Goal: Information Seeking & Learning: Check status

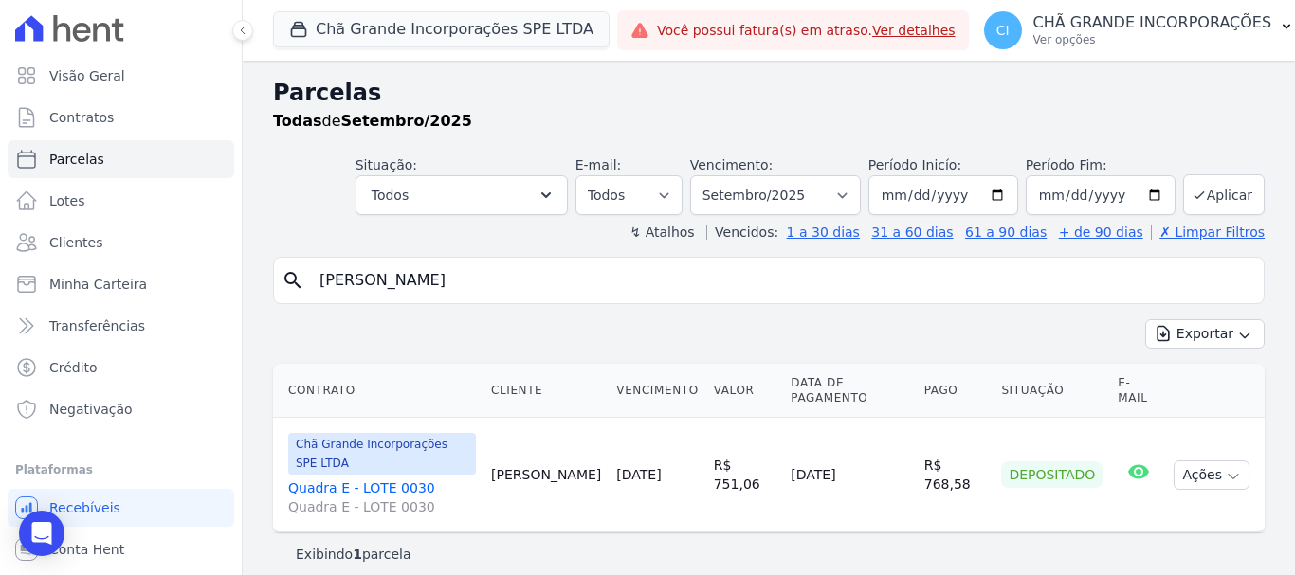
select select
click at [521, 278] on input "[PERSON_NAME]" at bounding box center [782, 281] width 948 height 38
click at [521, 278] on input "CARINA MIRANDA DA SILVA" at bounding box center [782, 281] width 948 height 38
click at [522, 279] on input "CARINA MIRANDA DA SILVA" at bounding box center [782, 281] width 948 height 38
type input "[PERSON_NAME]"
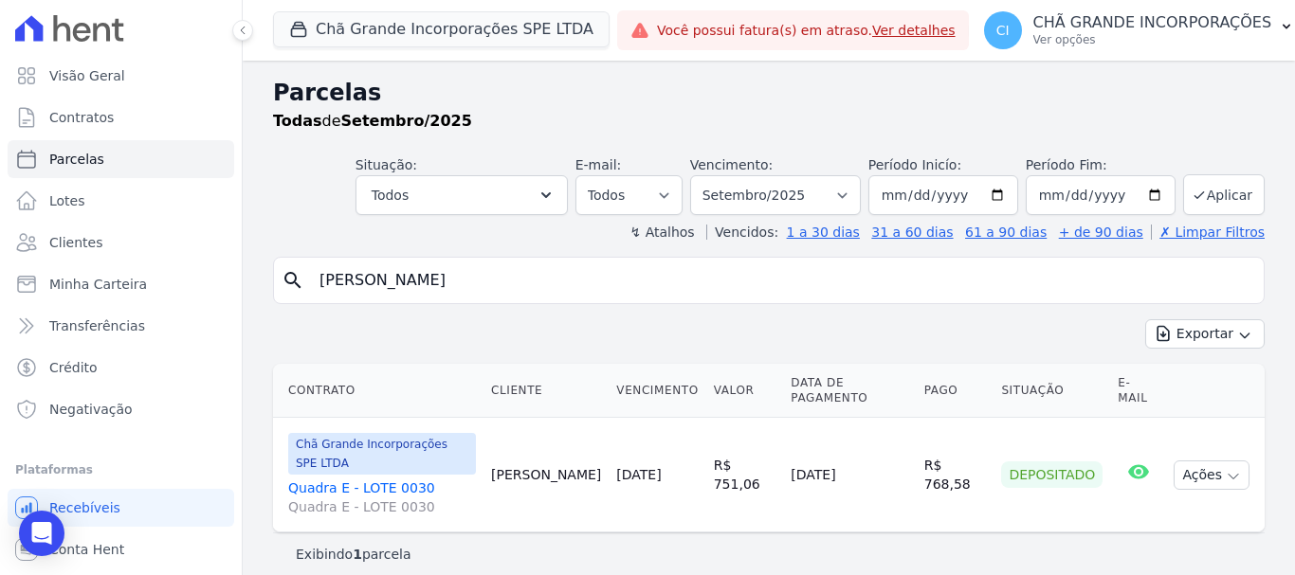
select select
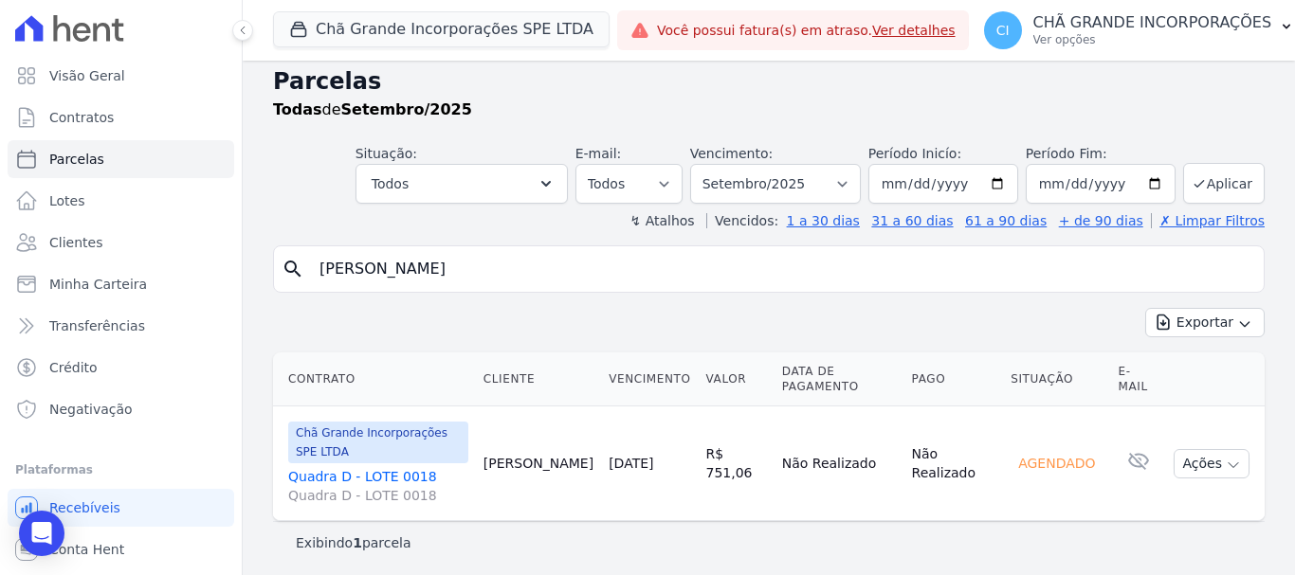
scroll to position [15, 0]
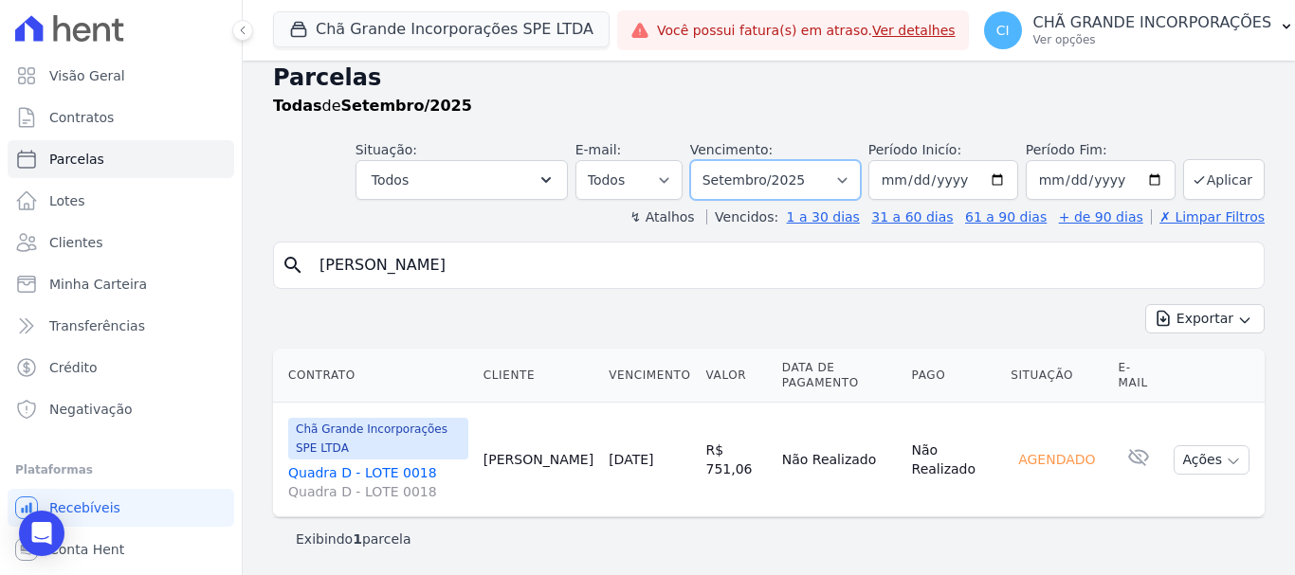
click at [845, 177] on select "Filtrar por período ──────── Todos os meses Outubro/2019 Novembro/2019 Dezembro…" at bounding box center [775, 180] width 171 height 40
select select "02/2025"
click at [702, 160] on select "Filtrar por período ──────── Todos os meses Outubro/2019 Novembro/2019 Dezembro…" at bounding box center [775, 180] width 171 height 40
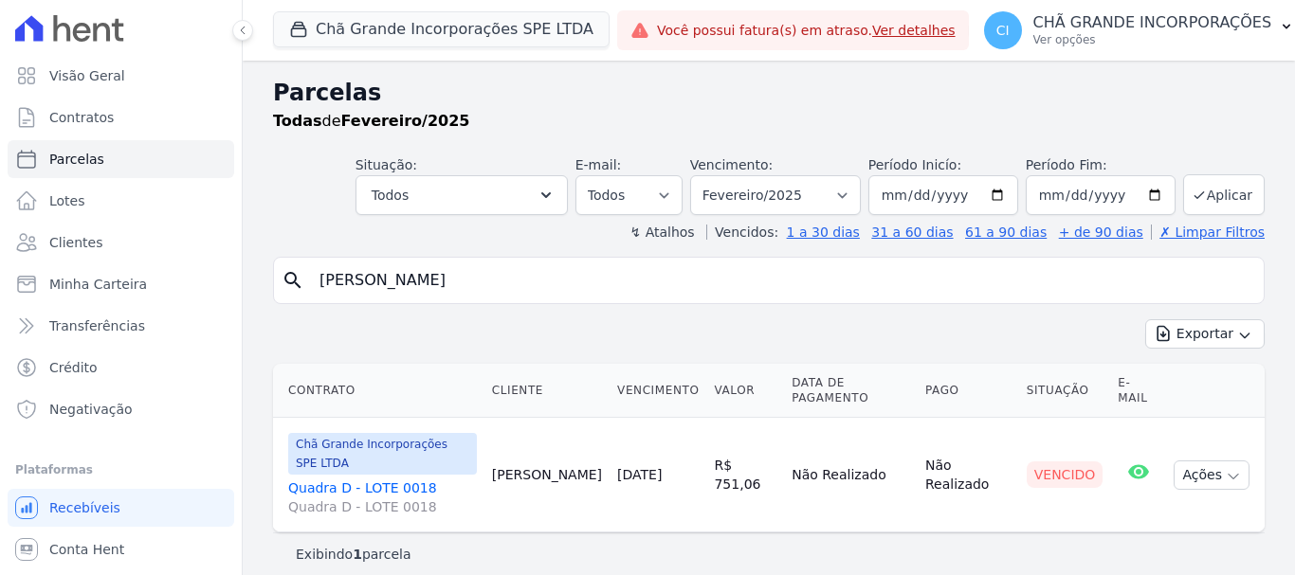
select select
click at [858, 193] on select "Filtrar por período ──────── Todos os meses Outubro/2019 Novembro/2019 Dezembro…" at bounding box center [775, 195] width 171 height 40
click at [717, 175] on select "Filtrar por período ──────── Todos os meses Outubro/2019 Novembro/2019 Dezembro…" at bounding box center [775, 195] width 171 height 40
click at [861, 195] on select "Filtrar por período ──────── Todos os meses Outubro/2019 Novembro/2019 Dezembro…" at bounding box center [775, 195] width 171 height 40
select select "03/2025"
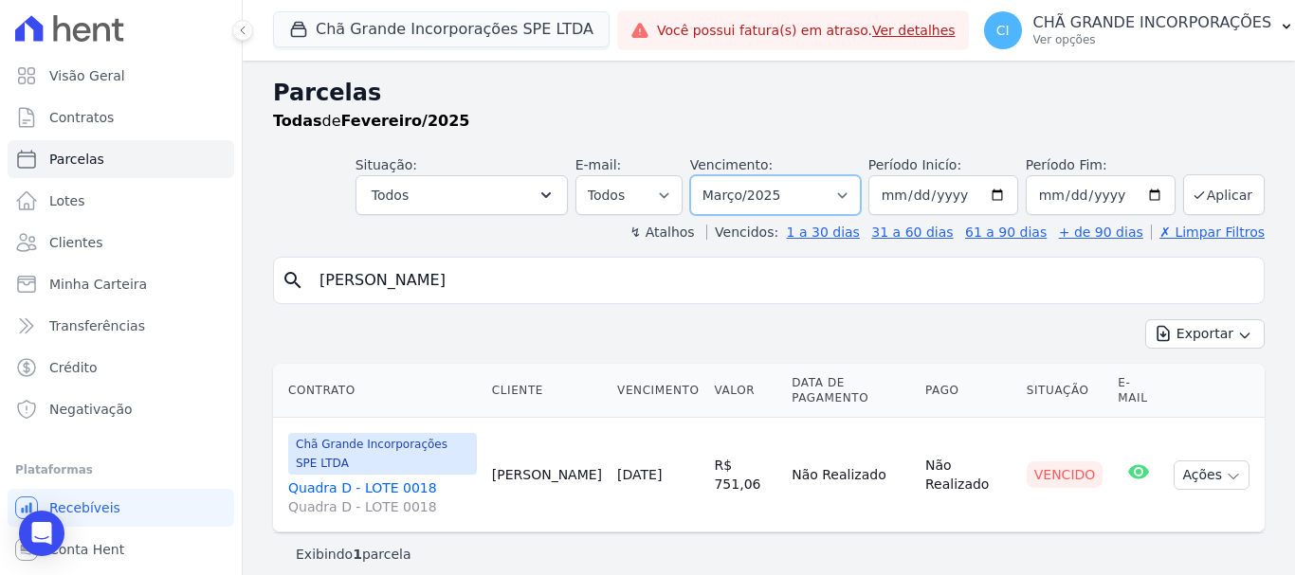
click at [717, 175] on select "Filtrar por período ──────── Todos os meses Outubro/2019 Novembro/2019 Dezembro…" at bounding box center [775, 195] width 171 height 40
select select
click at [859, 191] on select "Filtrar por período ──────── Todos os meses Outubro/2019 Novembro/2019 Dezembro…" at bounding box center [775, 195] width 171 height 40
click at [861, 195] on select "Filtrar por período ──────── Todos os meses Outubro/2019 Novembro/2019 Dezembro…" at bounding box center [775, 195] width 171 height 40
select select "01/2025"
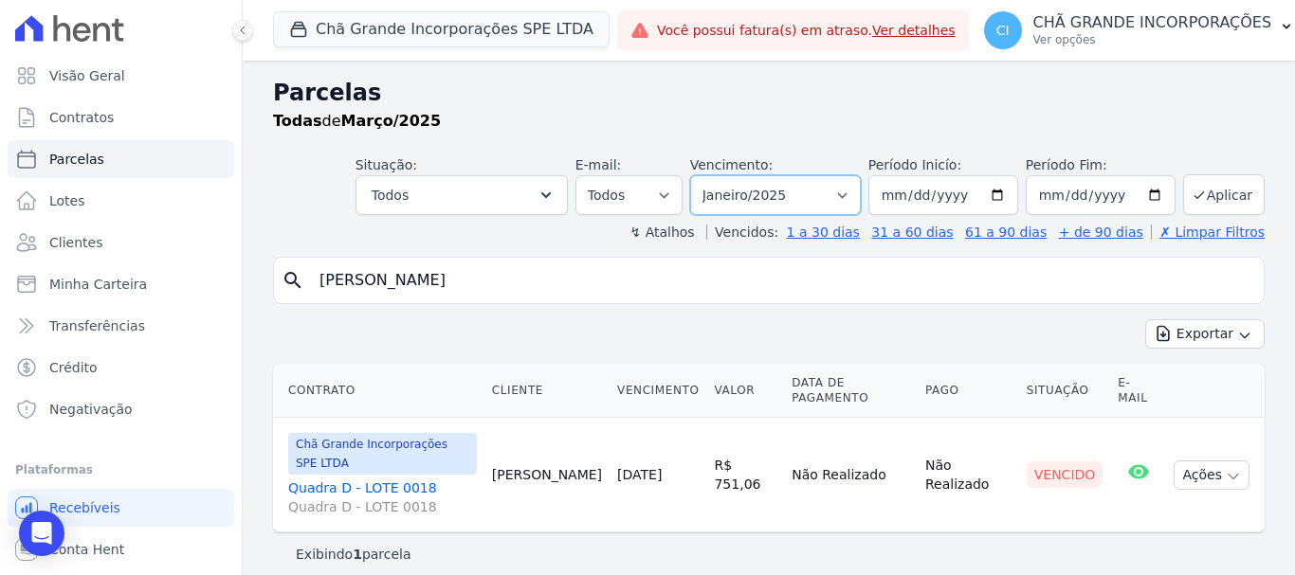
click at [717, 175] on select "Filtrar por período ──────── Todos os meses Outubro/2019 Novembro/2019 Dezembro…" at bounding box center [775, 195] width 171 height 40
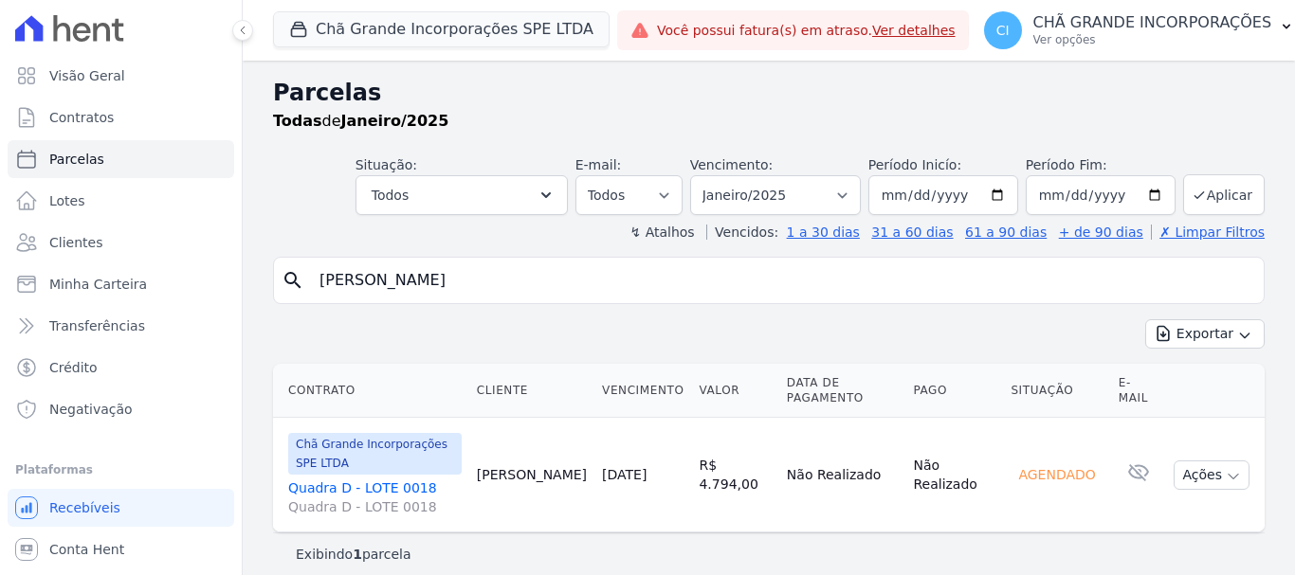
select select
click at [851, 189] on select "Filtrar por período ──────── Todos os meses Outubro/2019 Novembro/2019 Dezembro…" at bounding box center [775, 195] width 171 height 40
select select "12/2024"
click at [702, 175] on select "Filtrar por período ──────── Todos os meses Outubro/2019 Novembro/2019 Dezembro…" at bounding box center [775, 195] width 171 height 40
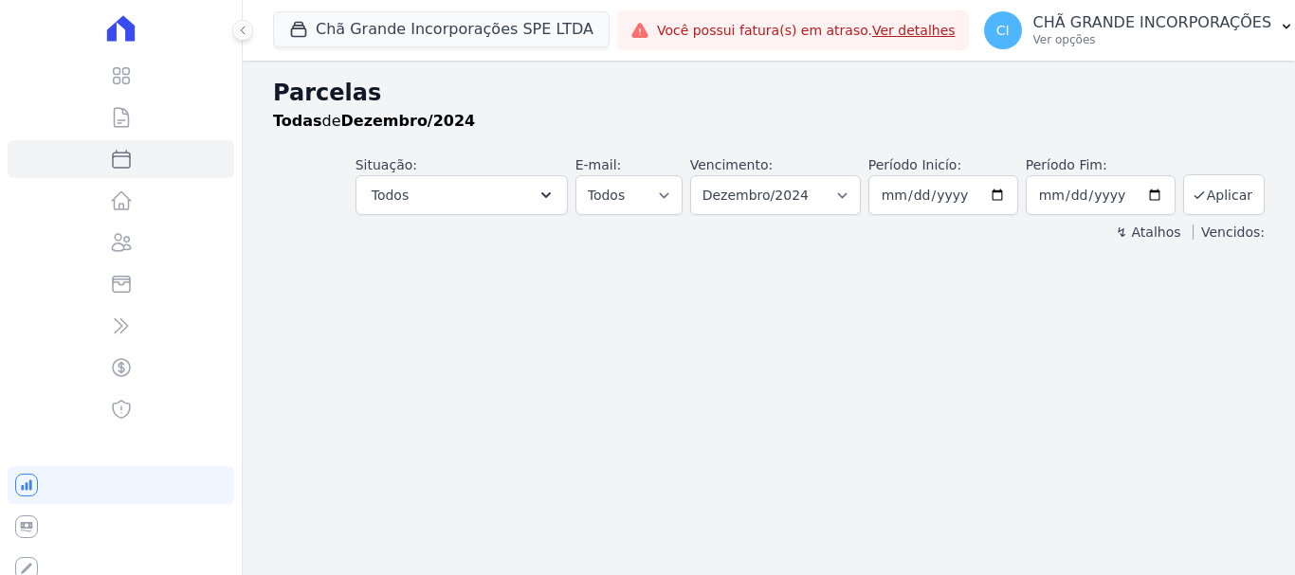
select select
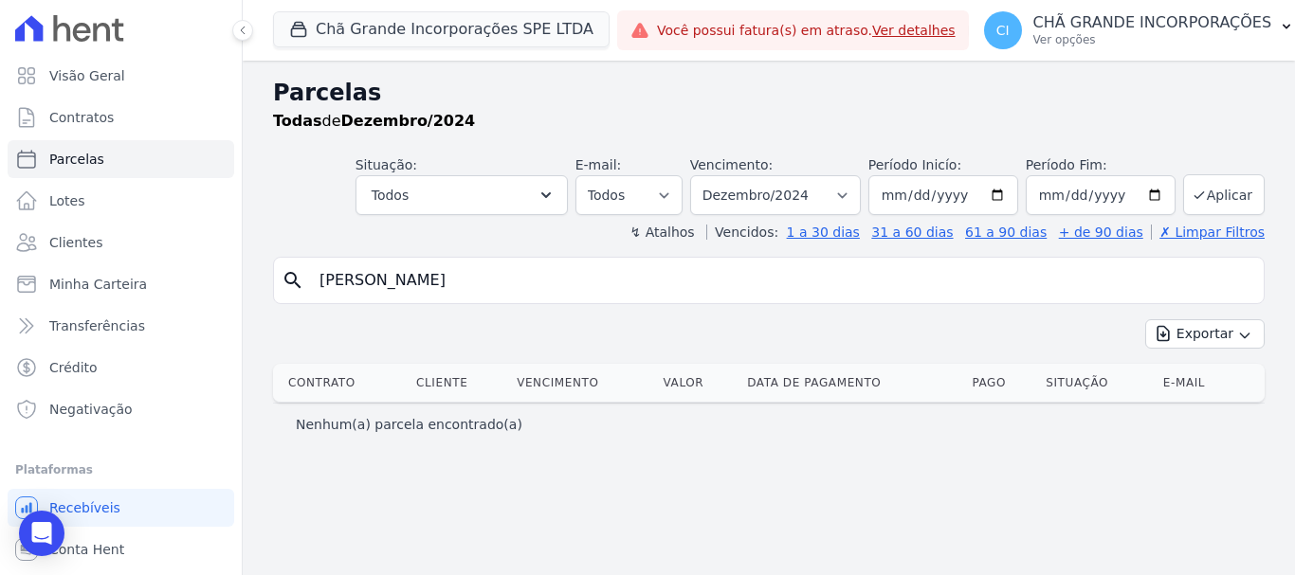
click at [468, 281] on input "VANESSA DE MELO" at bounding box center [782, 281] width 948 height 38
type input "[PERSON_NAME] VAN DER [PERSON_NAME]"
select select
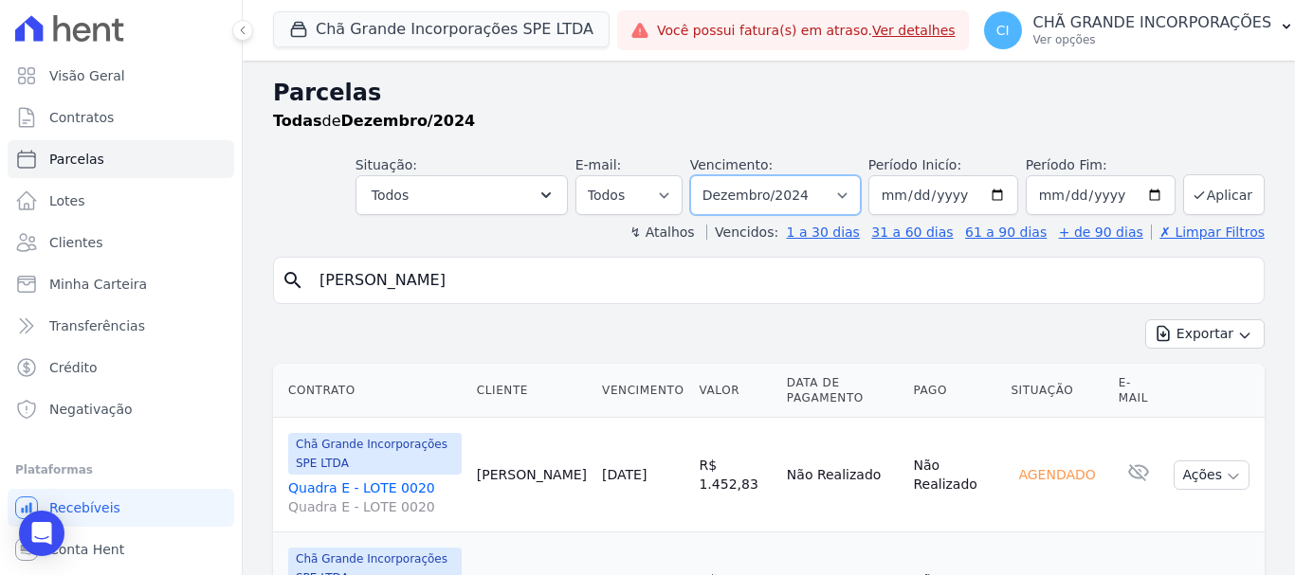
click at [849, 191] on select "Filtrar por período ──────── Todos os meses Outubro/2019 Novembro/2019 Dezembro…" at bounding box center [775, 195] width 171 height 40
select select "07/2024"
click at [702, 175] on select "Filtrar por período ──────── Todos os meses Outubro/2019 Novembro/2019 Dezembro…" at bounding box center [775, 195] width 171 height 40
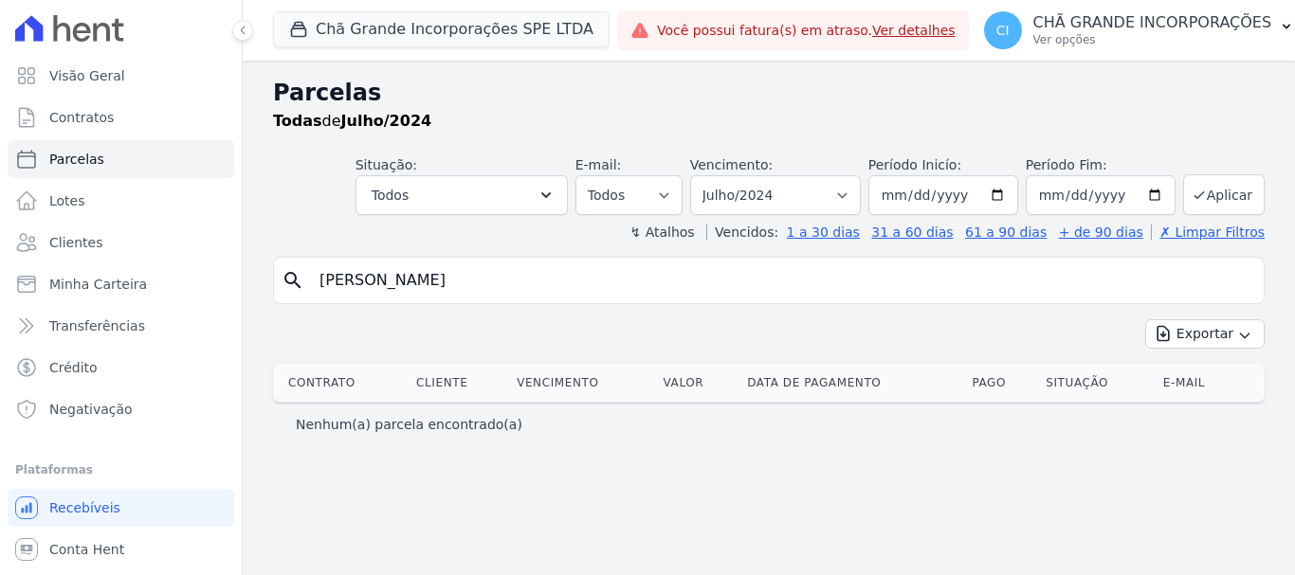
select select
click at [857, 192] on select "Filtrar por período ──────── Todos os meses Outubro/2019 Novembro/2019 Dezembro…" at bounding box center [775, 195] width 171 height 40
select select "07/2025"
click at [717, 175] on select "Filtrar por período ──────── Todos os meses Outubro/2019 Novembro/2019 Dezembro…" at bounding box center [775, 195] width 171 height 40
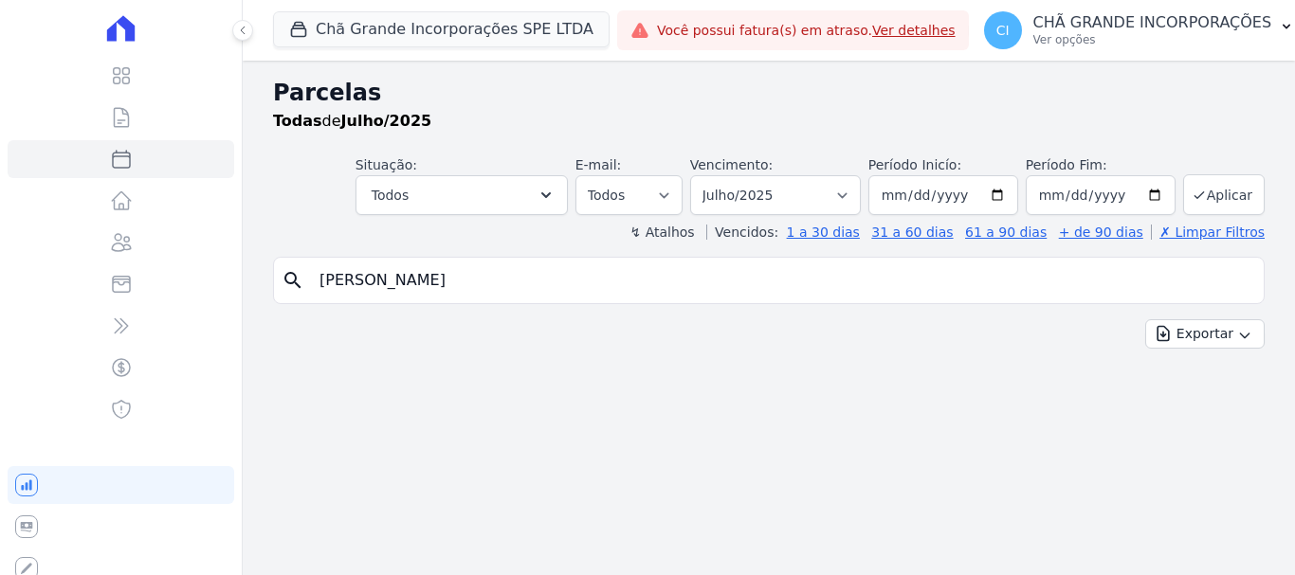
select select
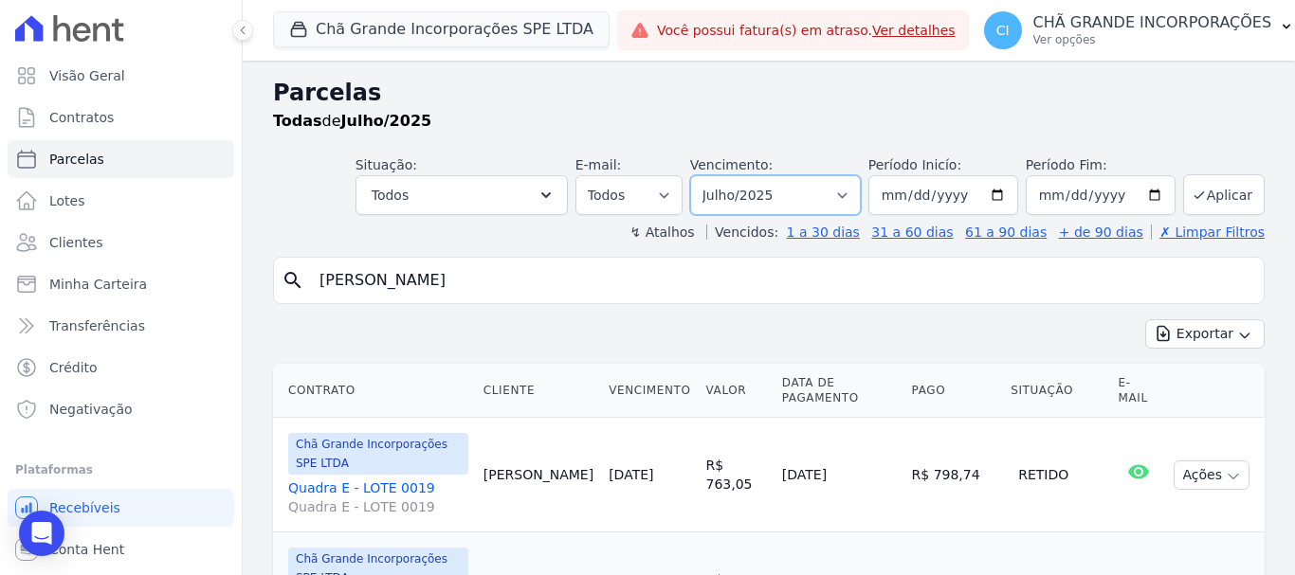
click at [846, 193] on select "Filtrar por período ──────── Todos os meses Outubro/2019 Novembro/2019 Dezembro…" at bounding box center [775, 195] width 171 height 40
select select "08/2025"
click at [702, 175] on select "Filtrar por período ──────── Todos os meses Outubro/2019 Novembro/2019 Dezembro…" at bounding box center [775, 195] width 171 height 40
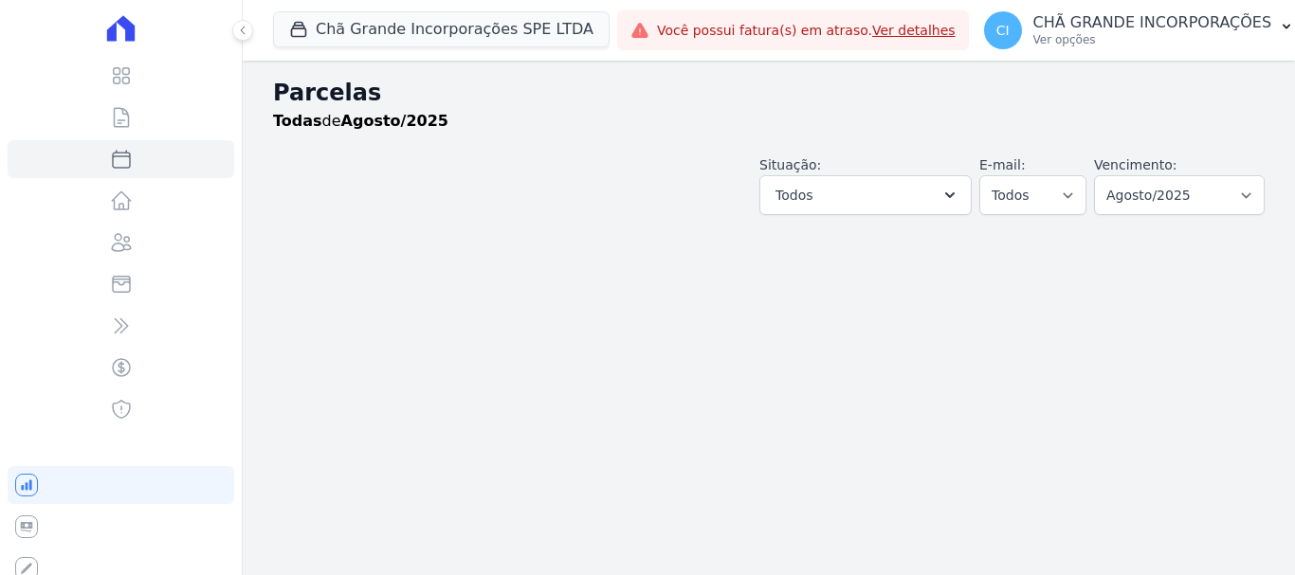
select select
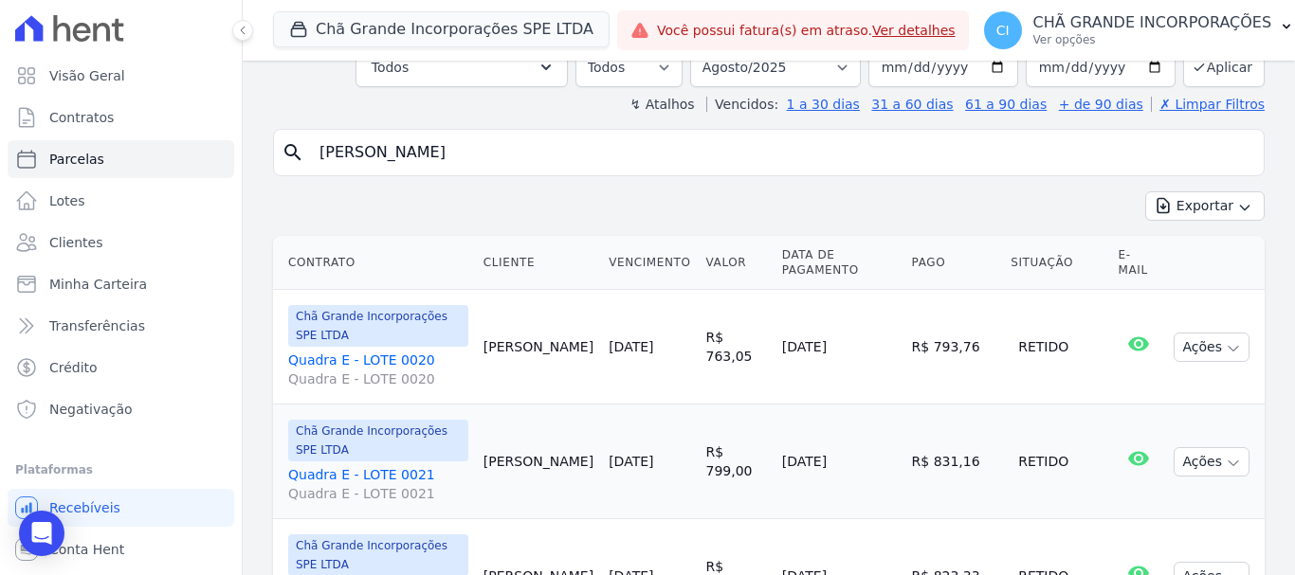
scroll to position [83, 0]
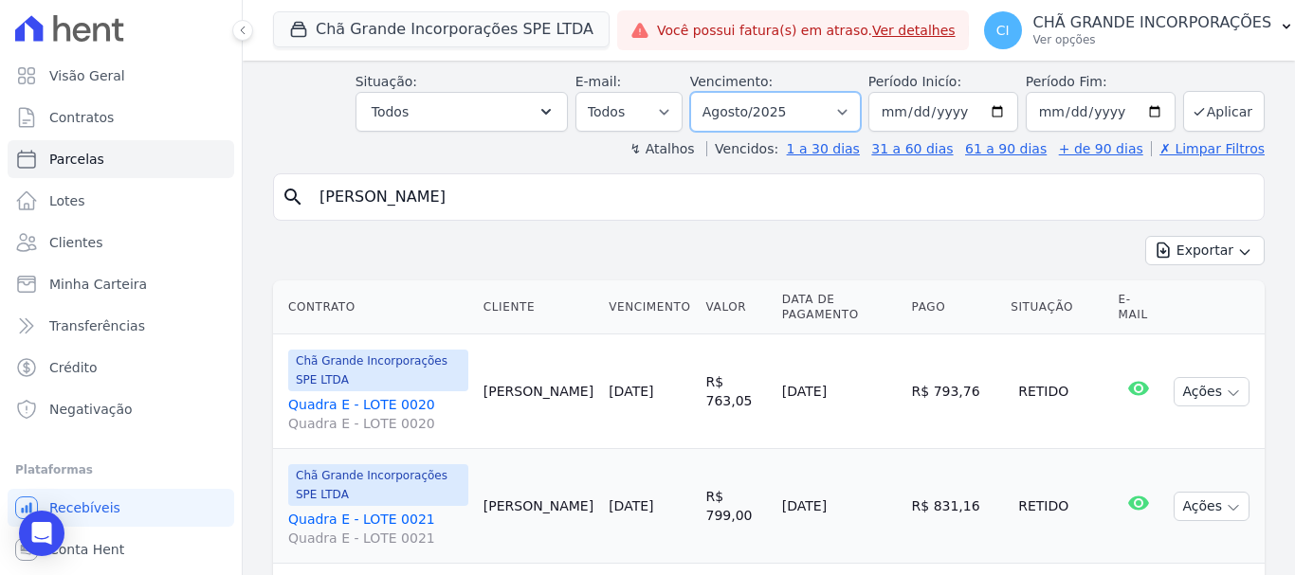
click at [849, 108] on select "Filtrar por período ──────── Todos os meses Outubro/2019 Novembro/2019 Dezembro…" at bounding box center [775, 112] width 171 height 40
select select "09/2025"
click at [702, 92] on select "Filtrar por período ──────── Todos os meses Outubro/2019 Novembro/2019 Dezembro…" at bounding box center [775, 112] width 171 height 40
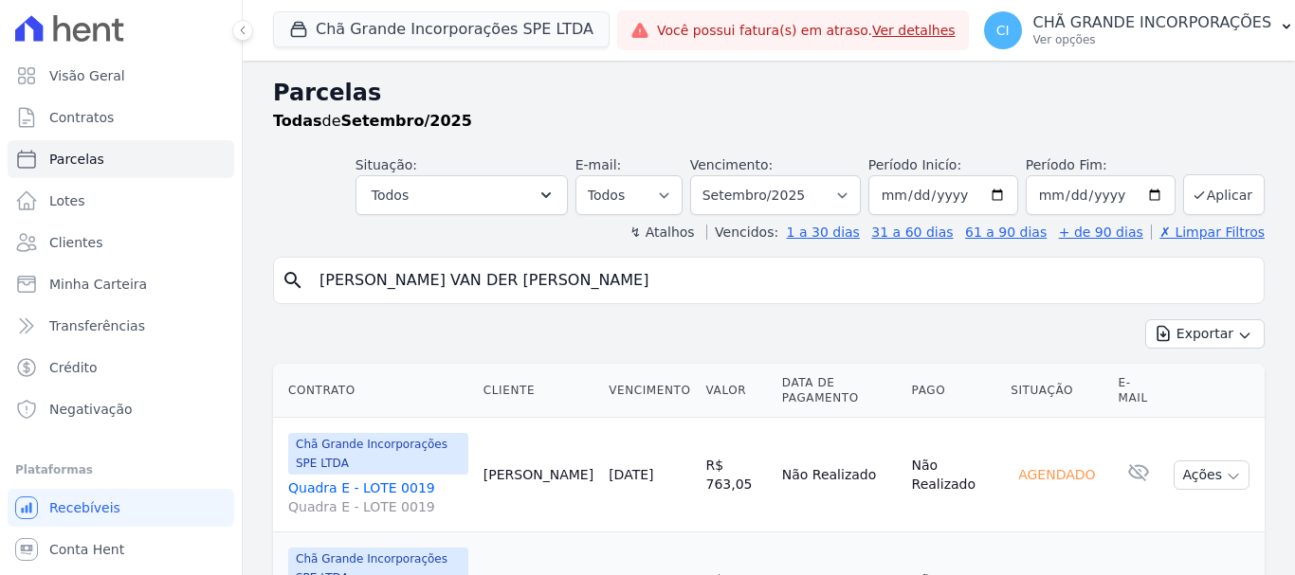
select select
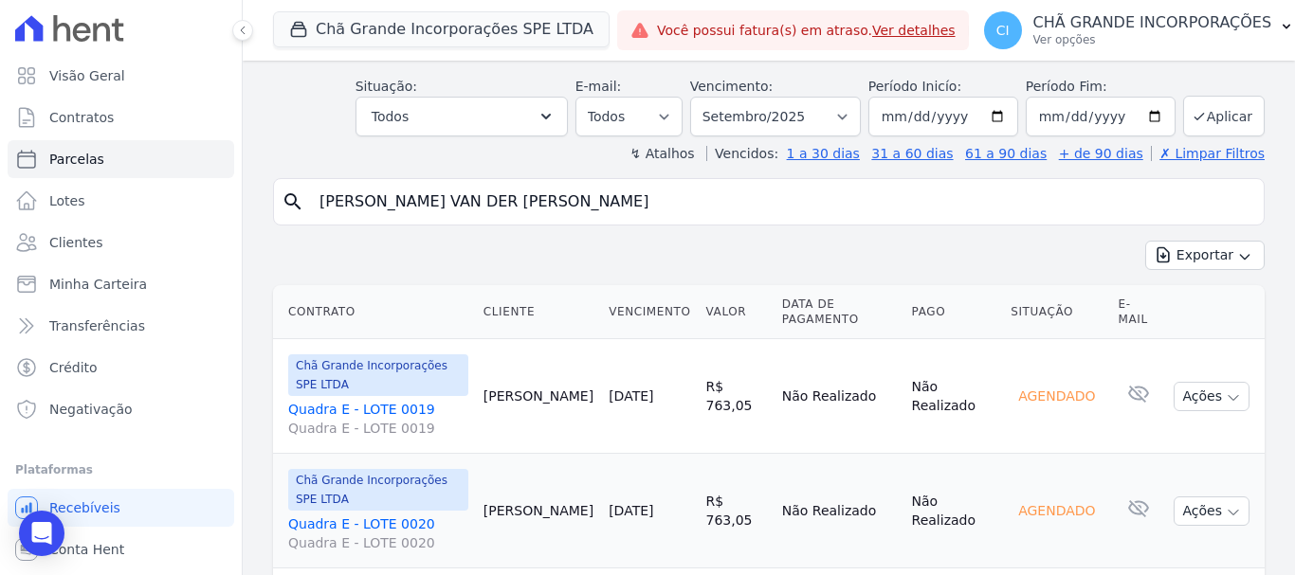
scroll to position [78, 0]
